Goal: Find specific fact: Find specific fact

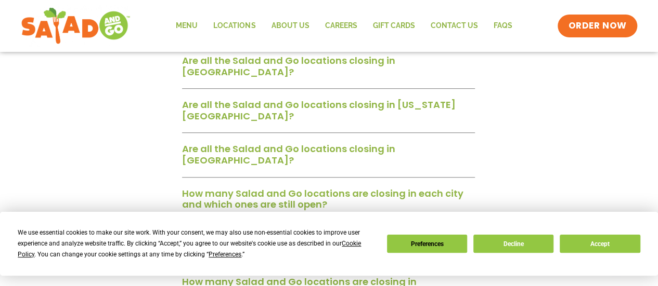
scroll to position [364, 0]
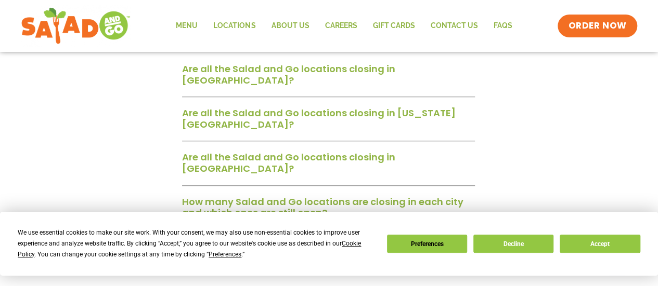
click at [251, 71] on link "Are all the Salad and Go locations closing in [GEOGRAPHIC_DATA]?" at bounding box center [288, 74] width 213 height 24
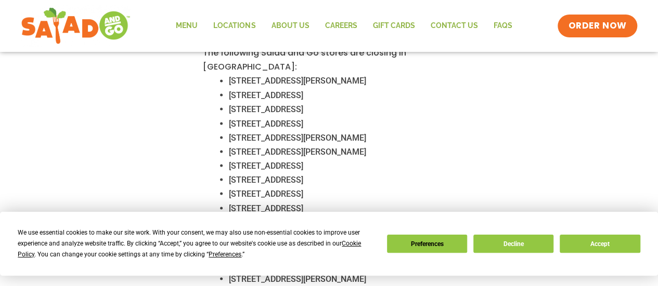
scroll to position [901, 0]
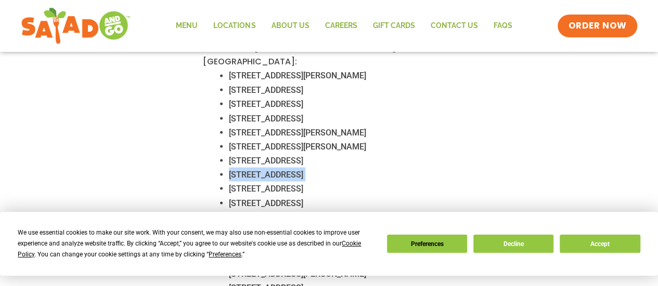
drag, startPoint x: 368, startPoint y: 156, endPoint x: 231, endPoint y: 161, distance: 136.8
click at [231, 167] on li "[STREET_ADDRESS]" at bounding box center [351, 174] width 245 height 14
copy li "[STREET_ADDRESS]"
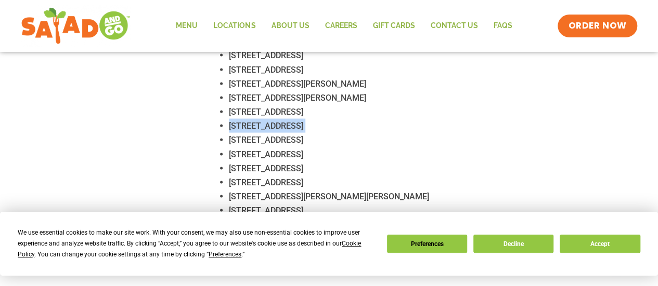
scroll to position [936, 0]
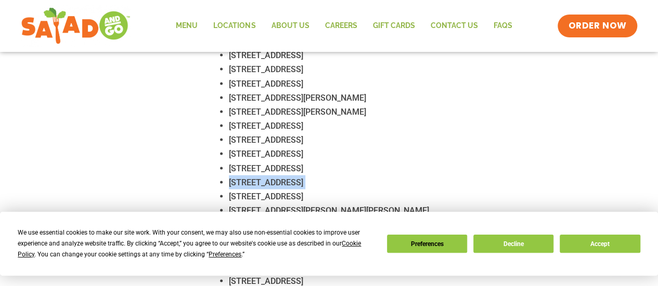
drag, startPoint x: 359, startPoint y: 168, endPoint x: 229, endPoint y: 168, distance: 129.4
click at [229, 175] on li "[STREET_ADDRESS]" at bounding box center [351, 182] width 245 height 14
copy li "[STREET_ADDRESS]"
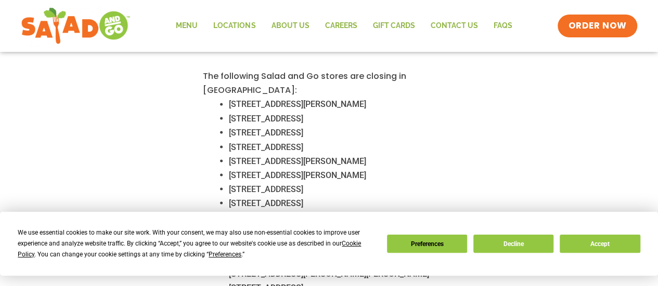
scroll to position [866, 0]
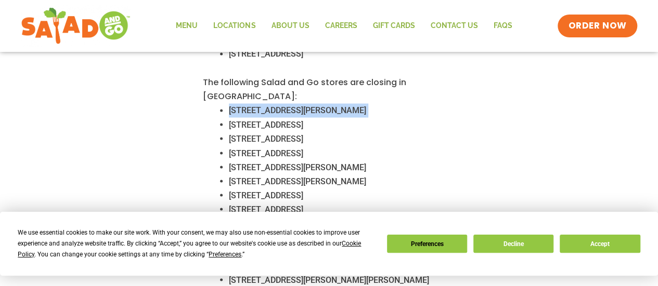
drag, startPoint x: 356, startPoint y: 95, endPoint x: 230, endPoint y: 95, distance: 125.8
click at [230, 103] on li "[STREET_ADDRESS][PERSON_NAME]" at bounding box center [351, 110] width 245 height 14
copy li "[STREET_ADDRESS][PERSON_NAME]"
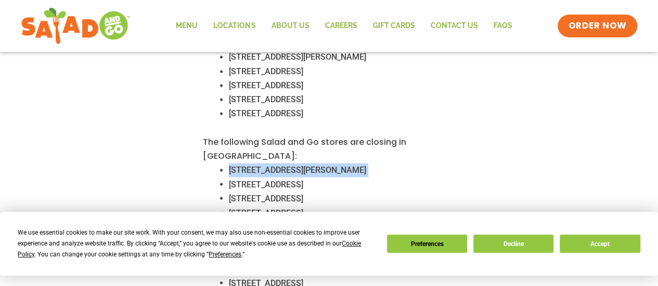
scroll to position [832, 0]
